Goal: Check status: Check status

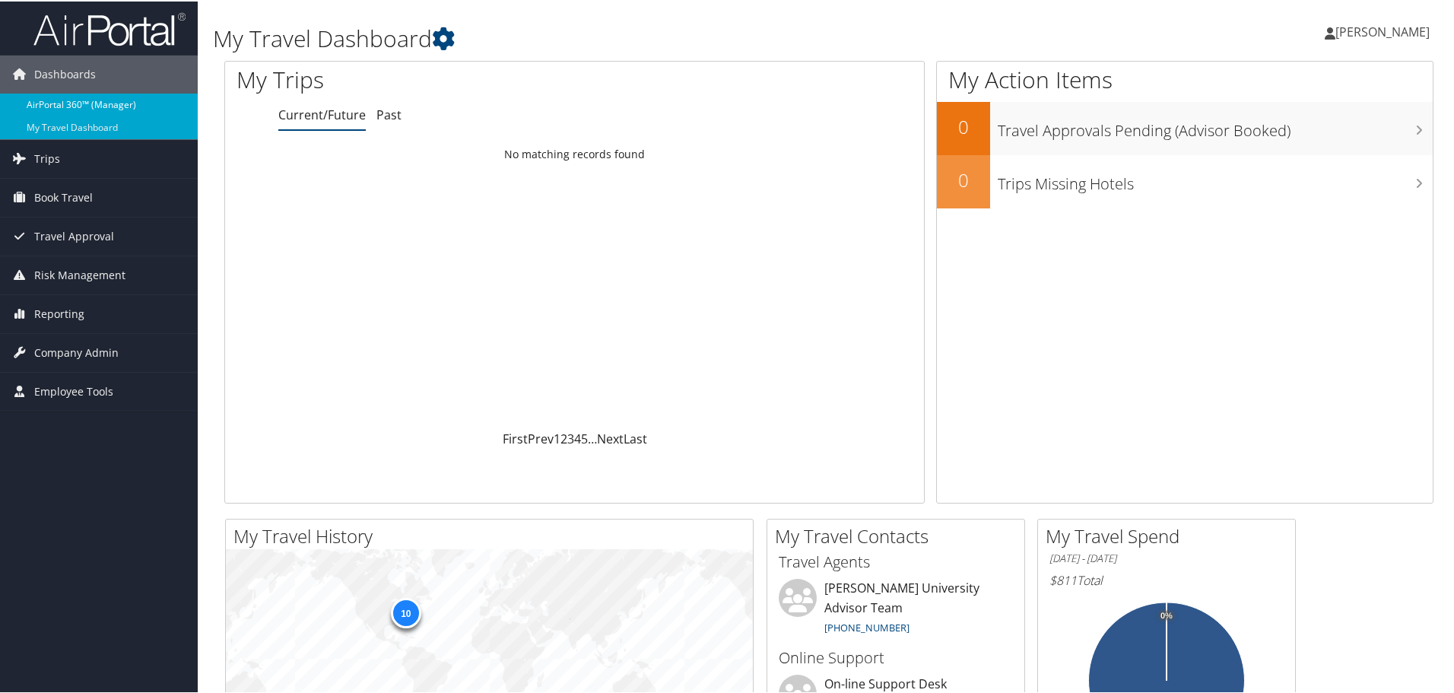
click at [88, 107] on link "AirPortal 360™ (Manager)" at bounding box center [99, 103] width 198 height 23
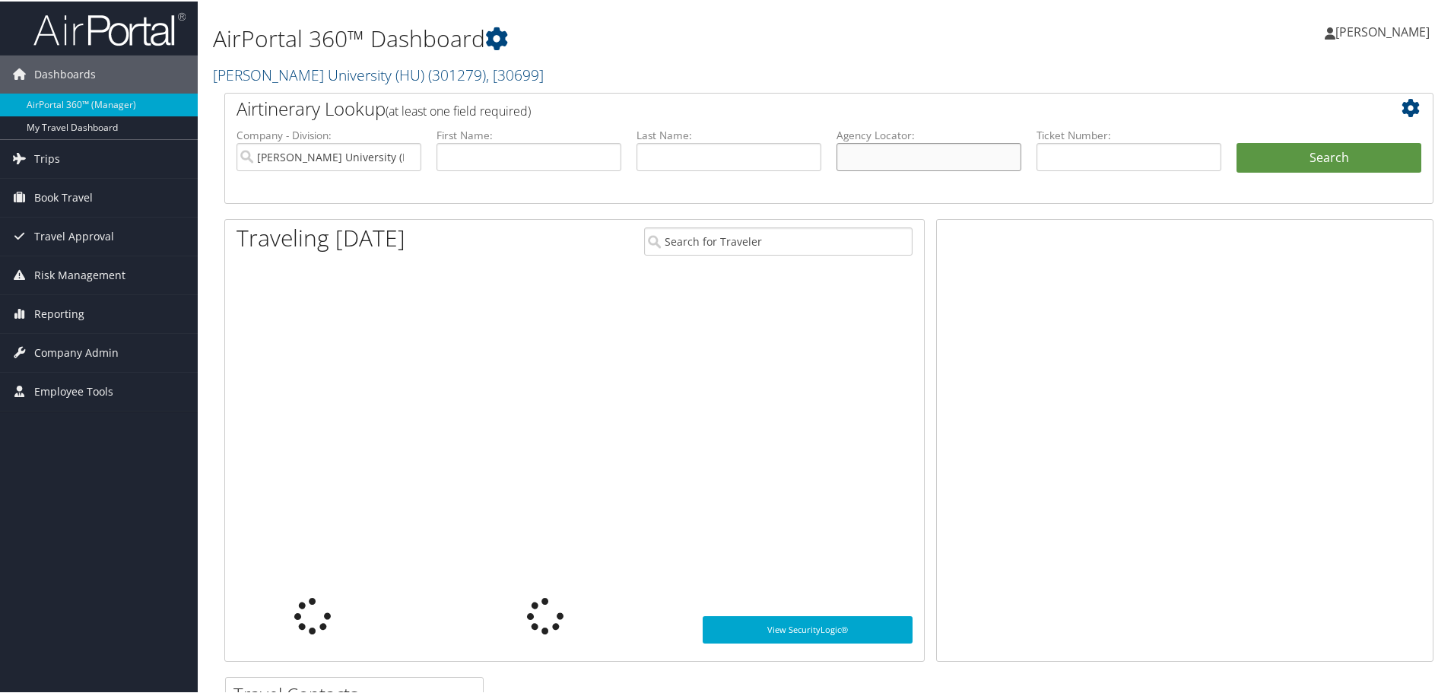
click at [856, 154] on input "text" at bounding box center [929, 155] width 185 height 28
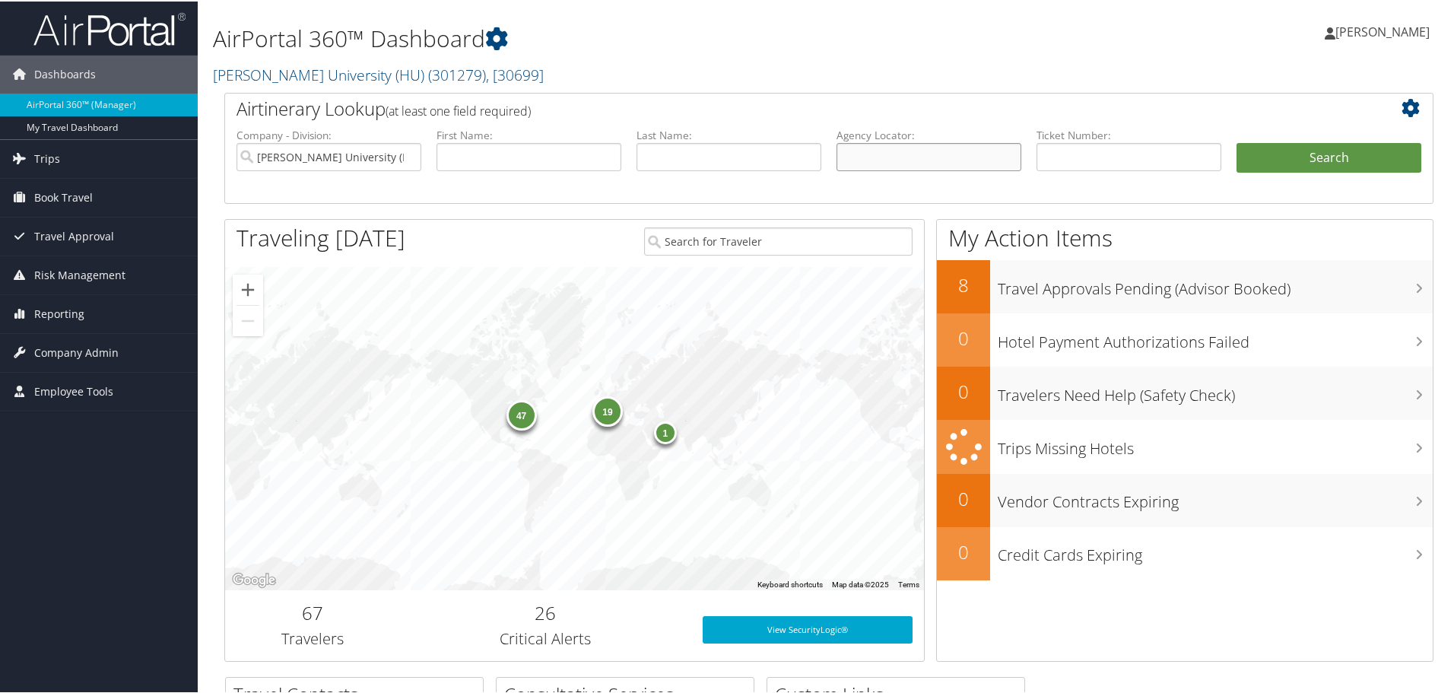
paste input "B9GPVG"
type input "B9GPVG"
click at [1237, 141] on button "Search" at bounding box center [1329, 156] width 185 height 30
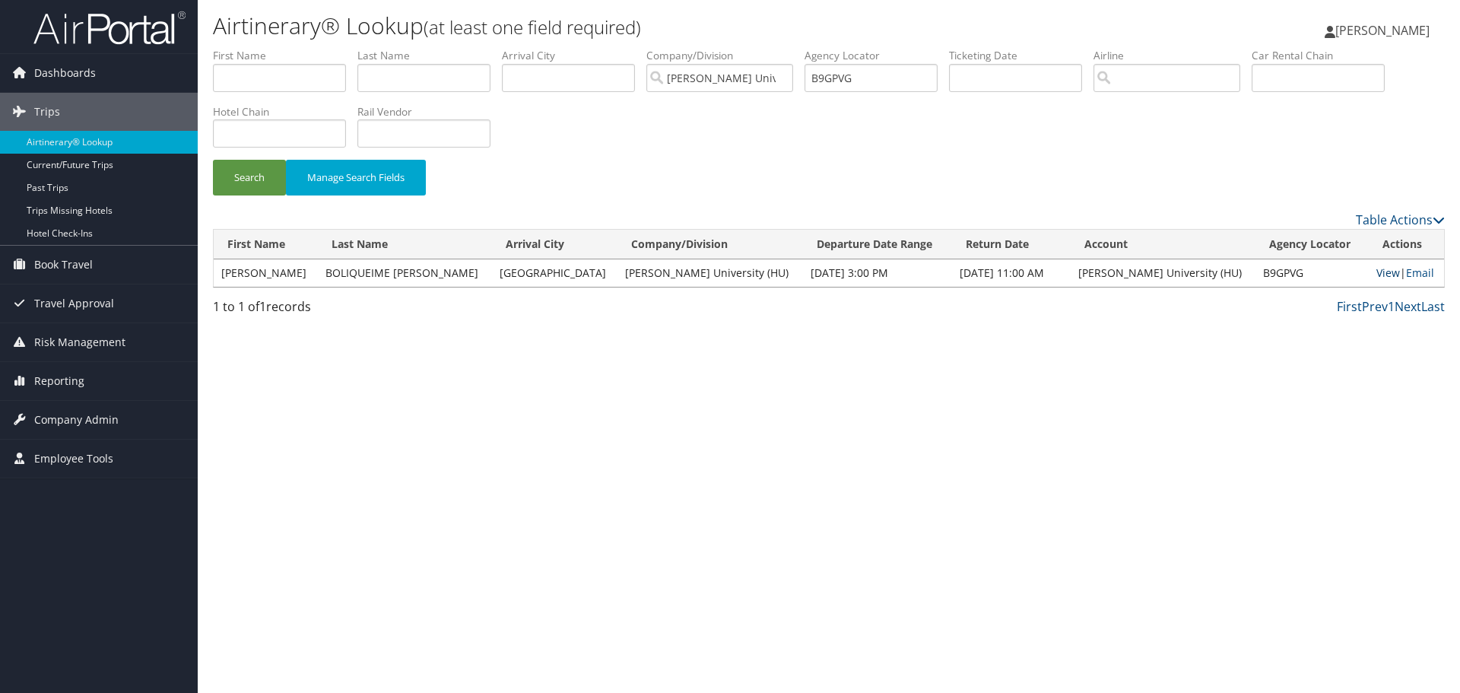
click at [1377, 275] on link "View" at bounding box center [1389, 272] width 24 height 14
click at [849, 85] on input "B9GPVG" at bounding box center [871, 78] width 133 height 28
paste input "QG0"
type input "B9GQG0"
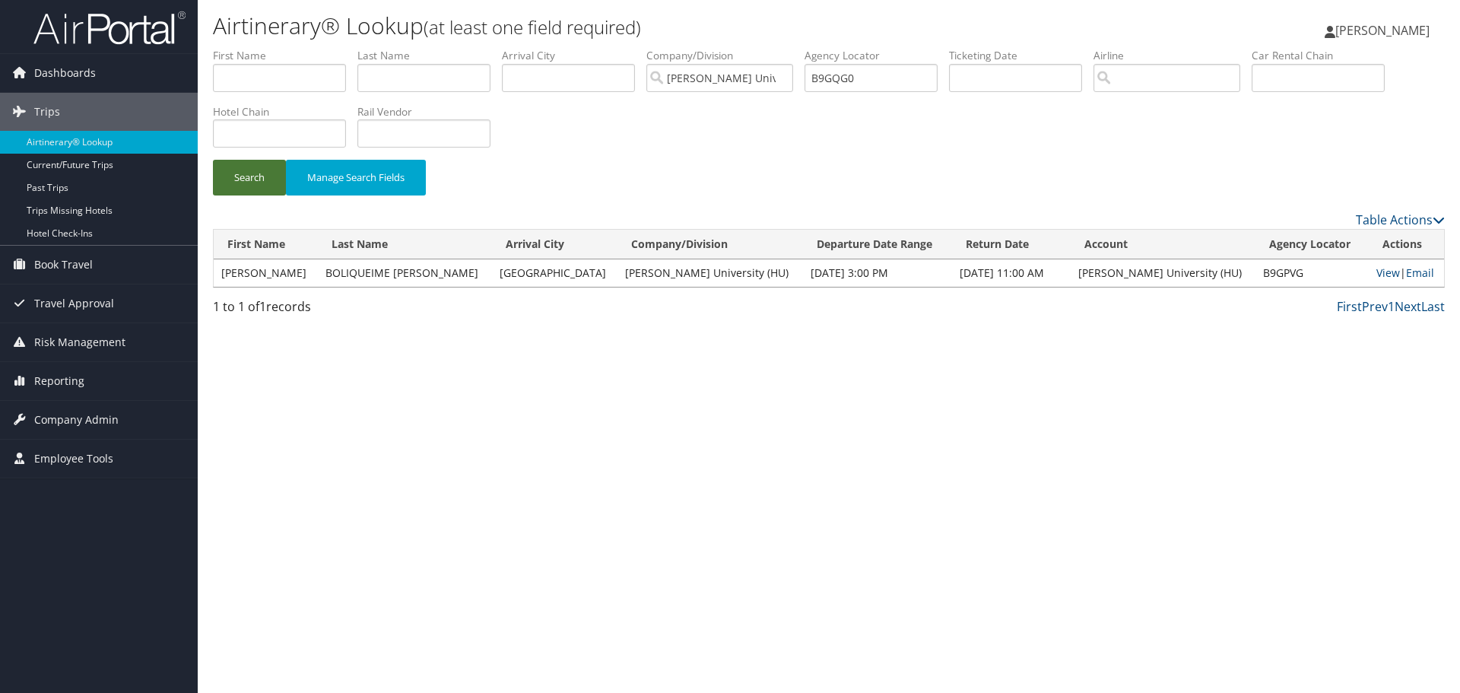
click at [264, 180] on button "Search" at bounding box center [249, 178] width 73 height 36
click at [1377, 276] on link "View" at bounding box center [1389, 272] width 24 height 14
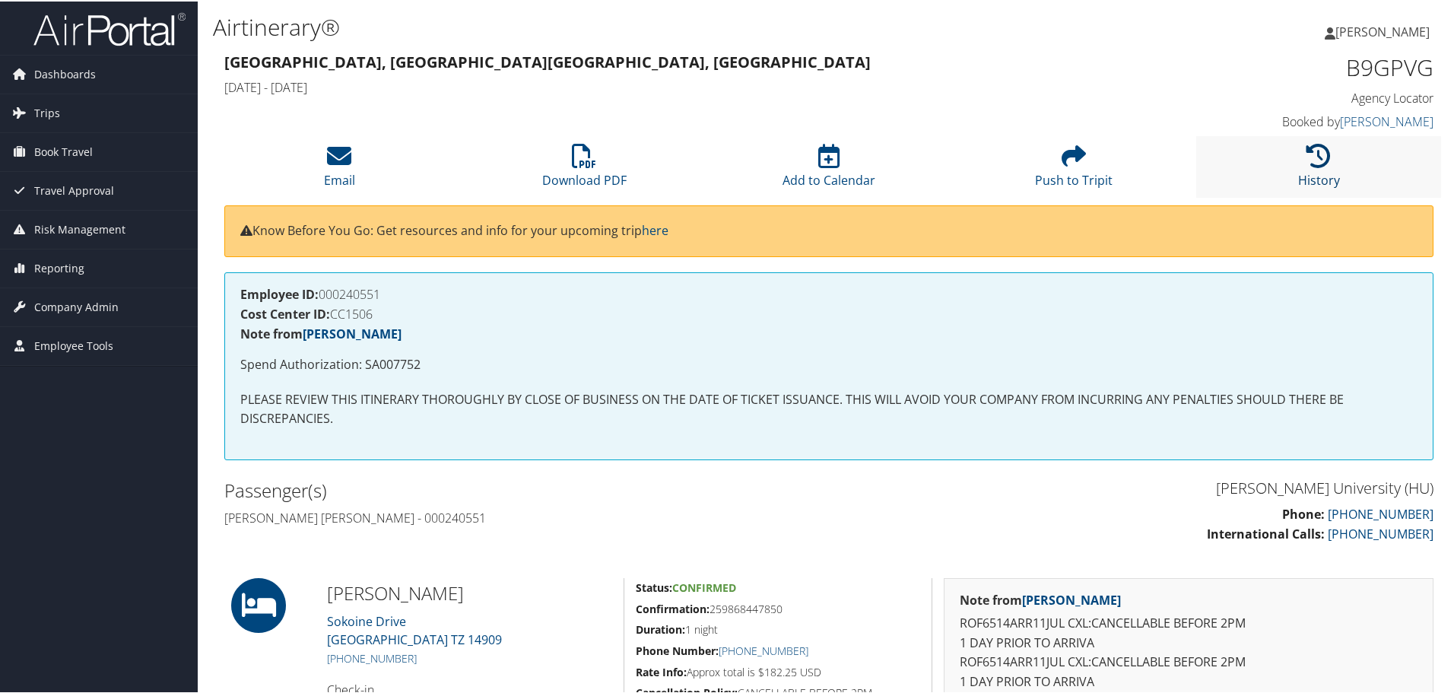
click at [1313, 159] on icon at bounding box center [1319, 154] width 24 height 24
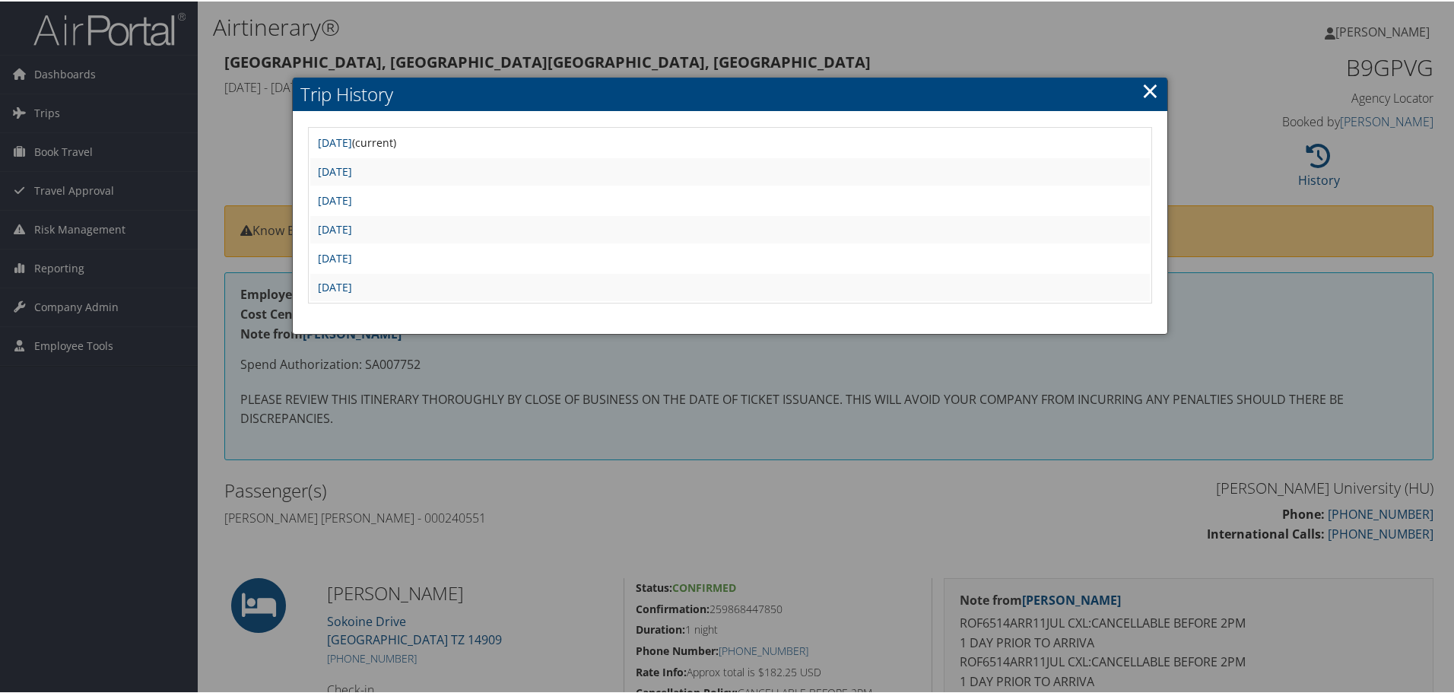
click at [1142, 83] on link "×" at bounding box center [1150, 89] width 17 height 30
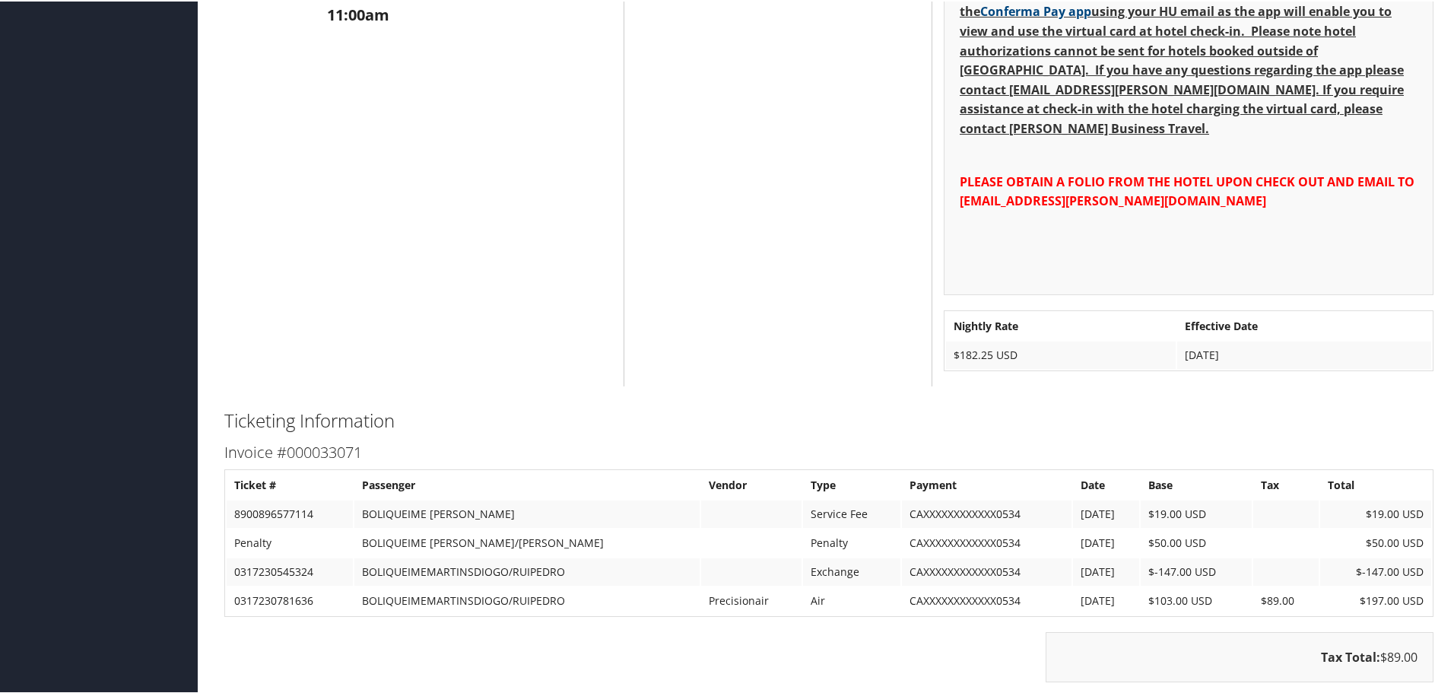
scroll to position [913, 0]
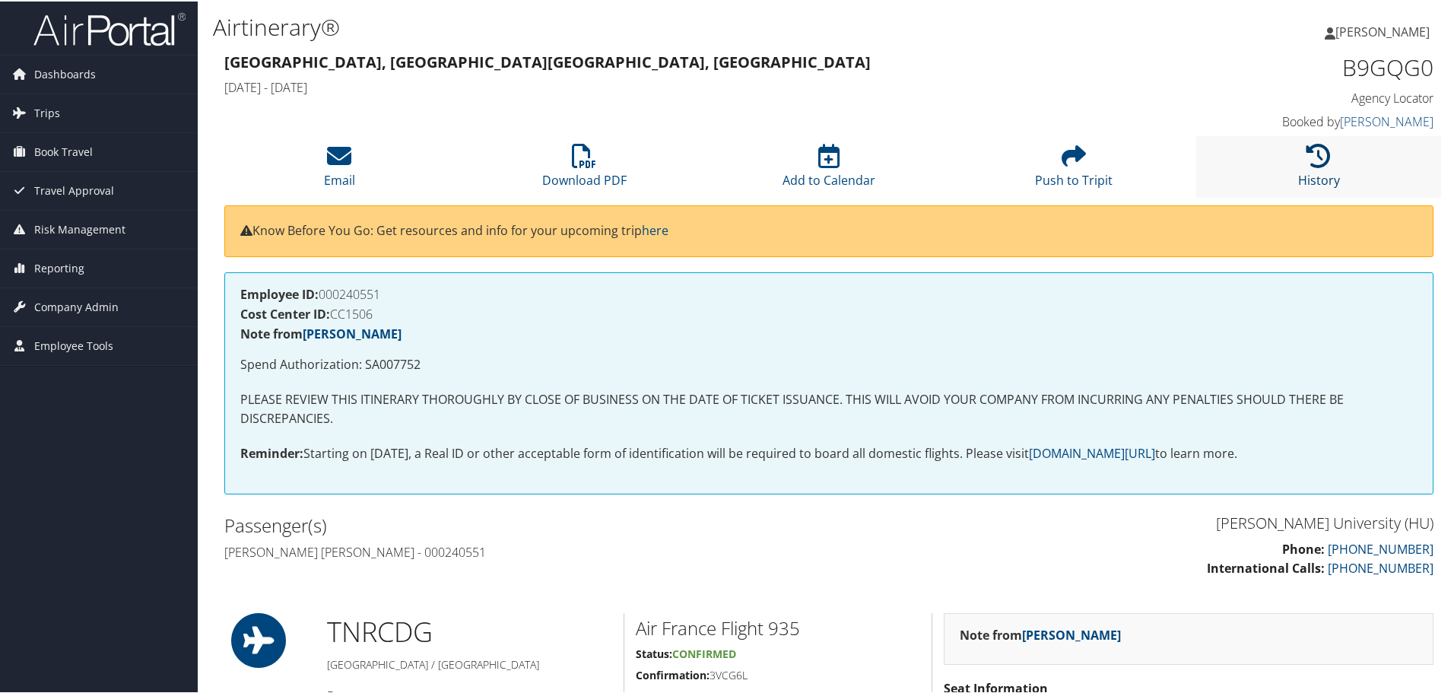
click at [1313, 157] on icon at bounding box center [1319, 154] width 24 height 24
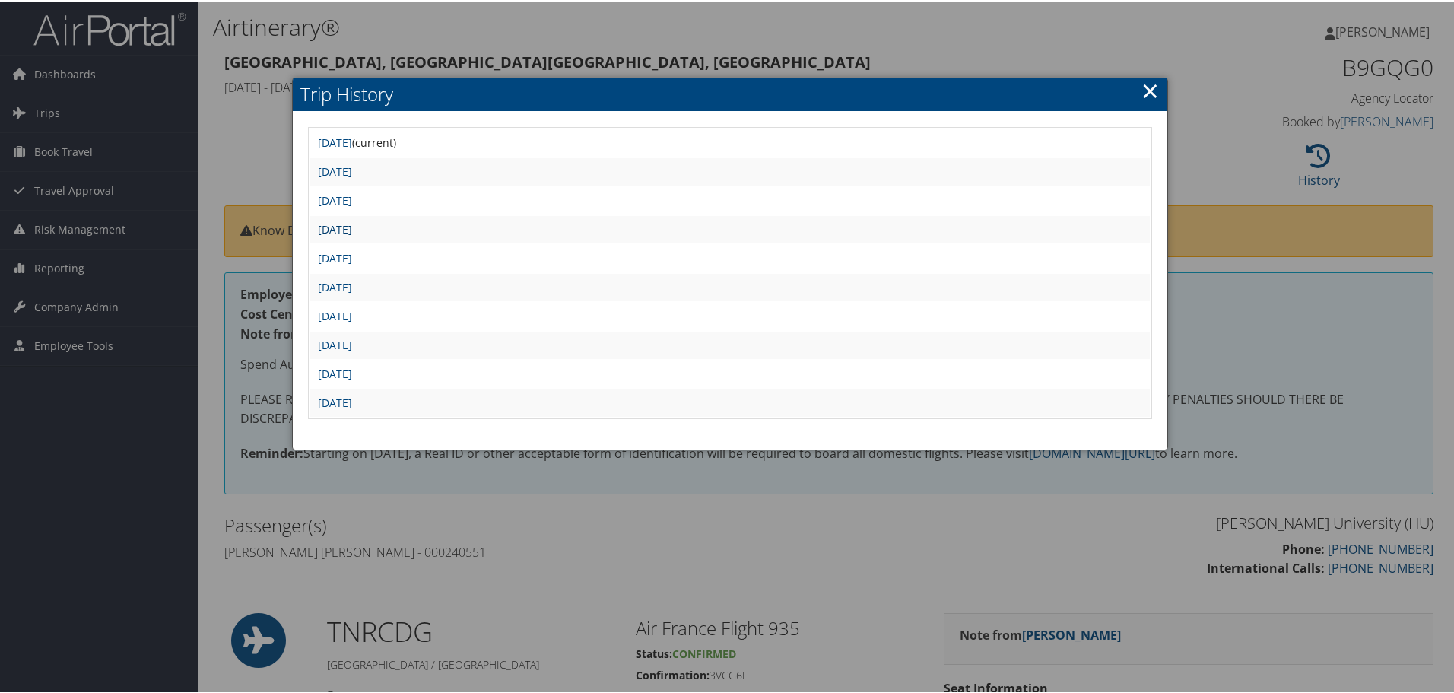
click at [352, 230] on link "[DATE]" at bounding box center [335, 228] width 34 height 14
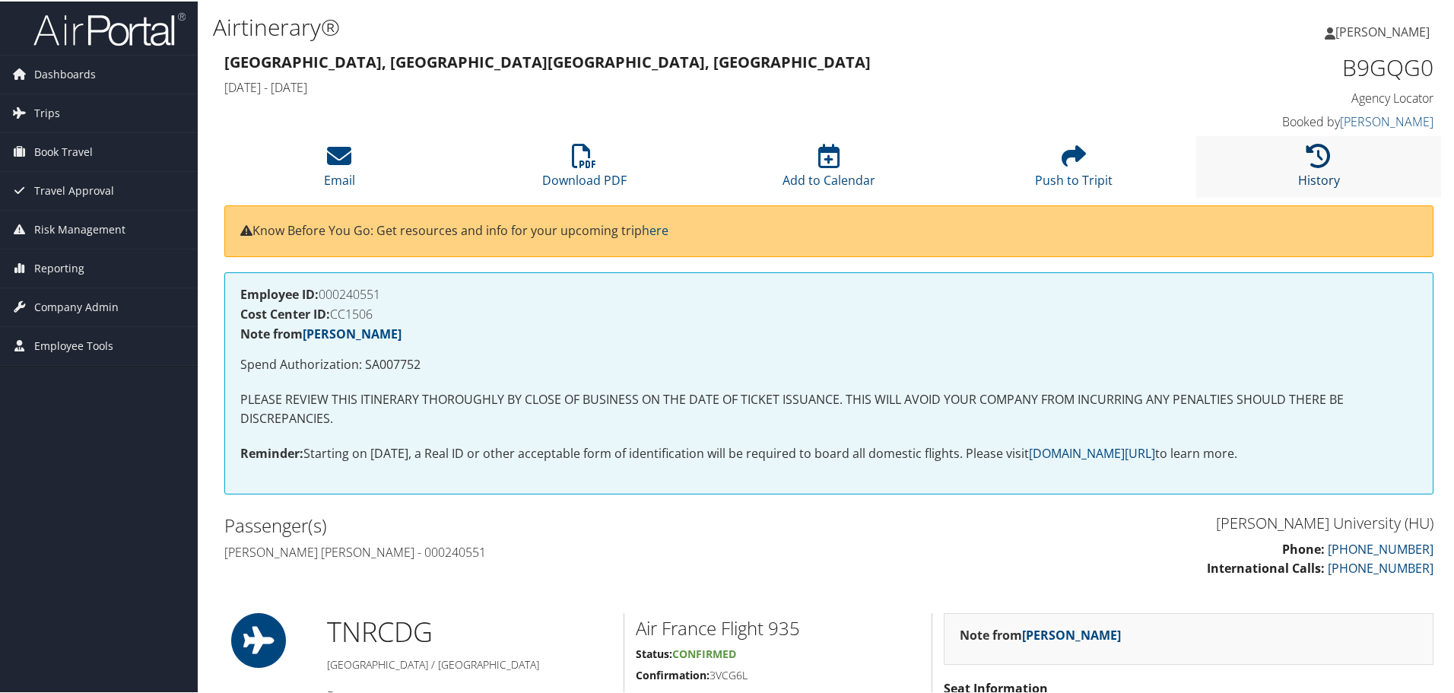
click at [1307, 163] on icon at bounding box center [1319, 154] width 24 height 24
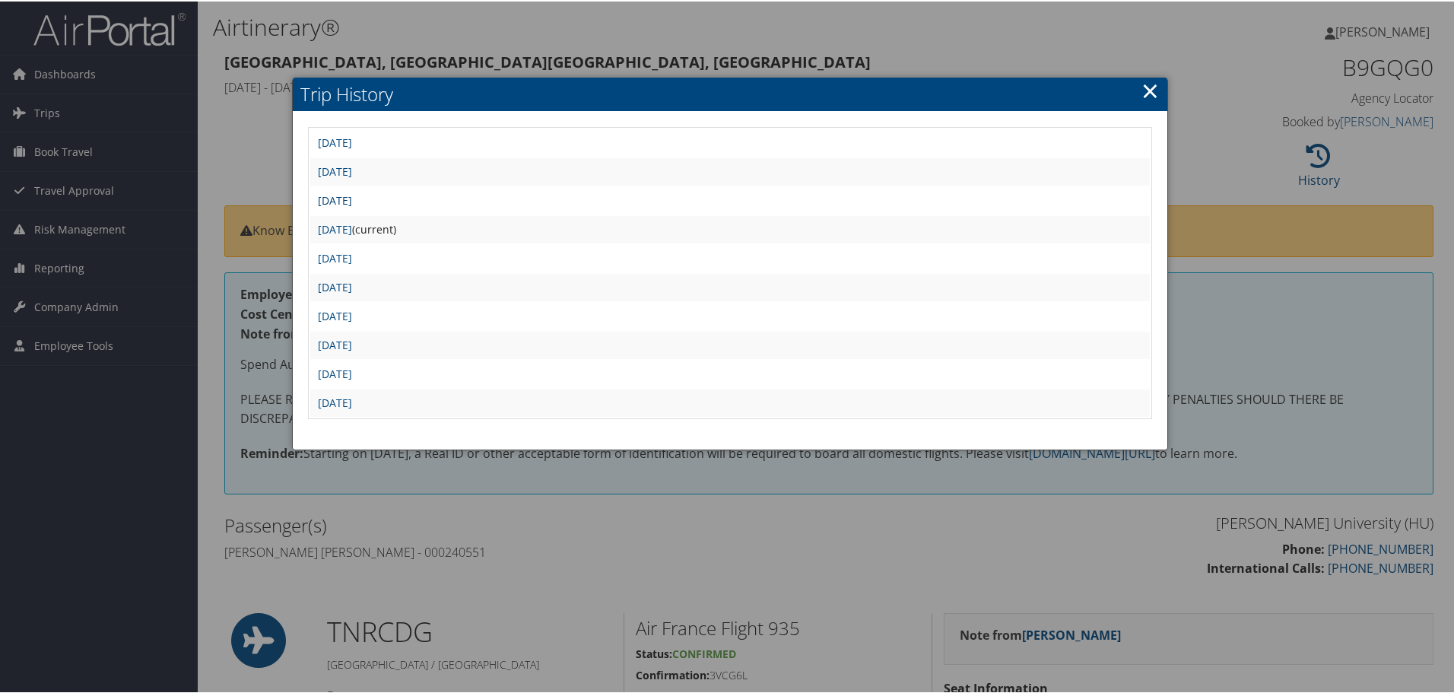
click at [352, 202] on link "[DATE]" at bounding box center [335, 199] width 34 height 14
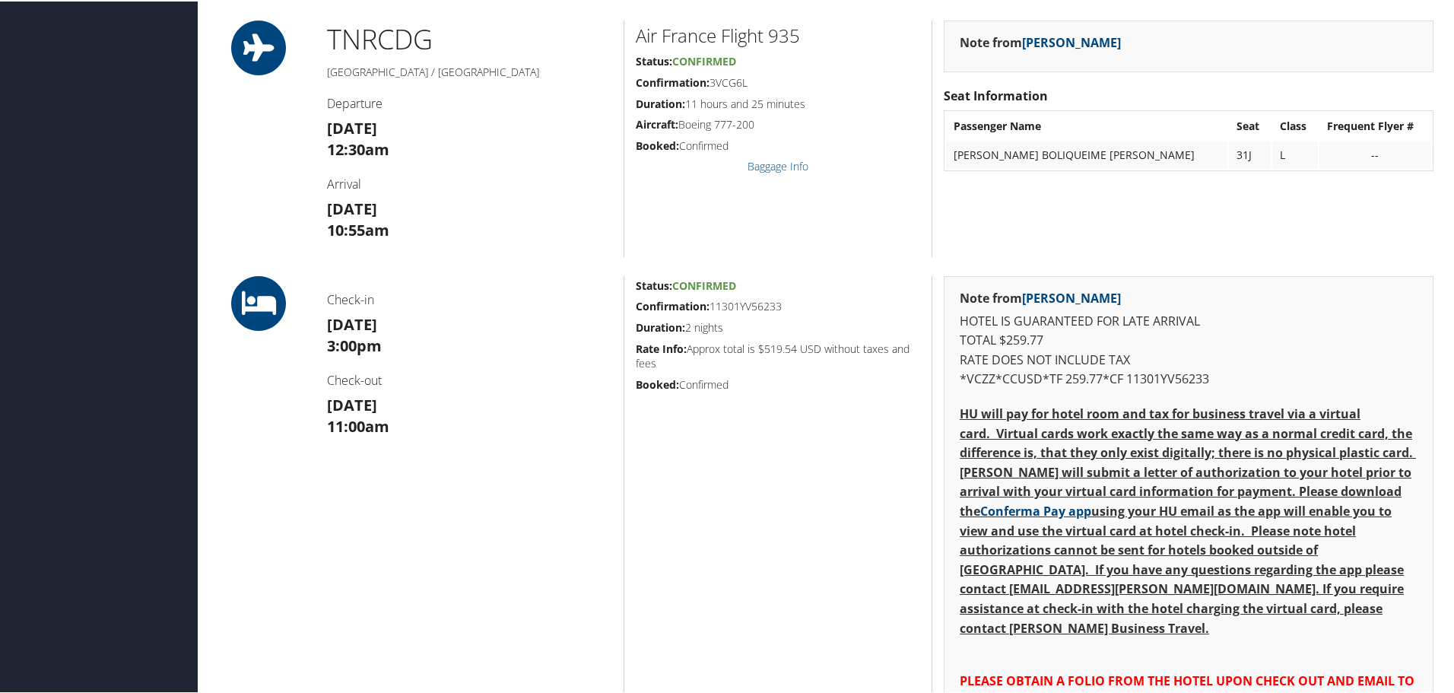
scroll to position [380, 0]
